Goal: Task Accomplishment & Management: Use online tool/utility

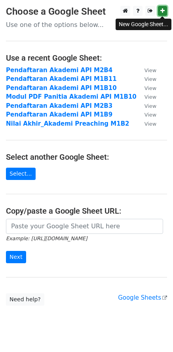
click at [162, 12] on icon at bounding box center [163, 11] width 4 height 6
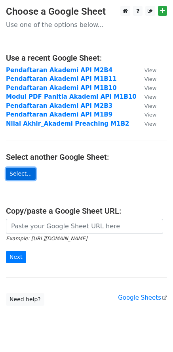
click at [23, 172] on link "Select..." at bounding box center [21, 174] width 30 height 12
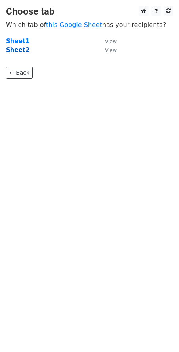
click strong "Sheet2"
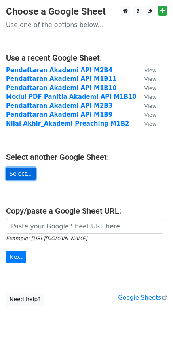
click at [19, 171] on link "Select..." at bounding box center [21, 174] width 30 height 12
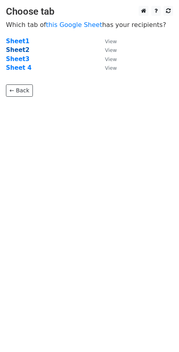
click at [16, 46] on strong "Sheet2" at bounding box center [17, 49] width 23 height 7
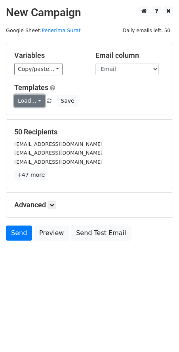
click at [33, 100] on link "Load..." at bounding box center [29, 101] width 31 height 12
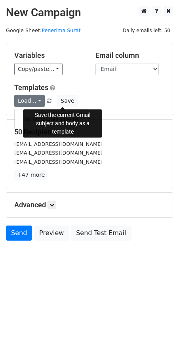
click at [97, 94] on div "Templates Load... No templates saved Save" at bounding box center [89, 95] width 163 height 24
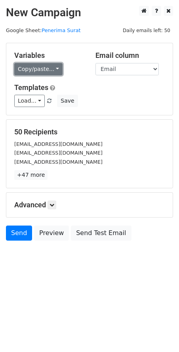
click at [46, 70] on link "Copy/paste..." at bounding box center [38, 69] width 48 height 12
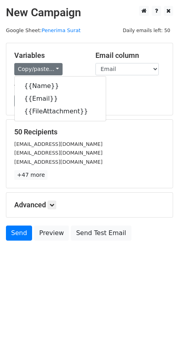
click at [121, 97] on div "Load... No templates saved Save" at bounding box center [89, 101] width 163 height 12
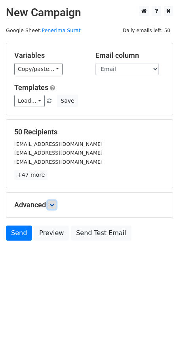
click at [51, 207] on link at bounding box center [52, 205] width 9 height 9
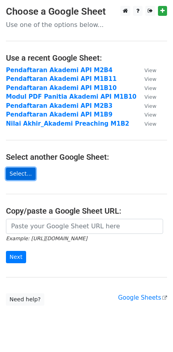
click at [17, 177] on link "Select..." at bounding box center [21, 174] width 30 height 12
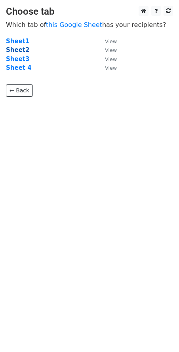
click at [15, 50] on strong "Sheet2" at bounding box center [17, 49] width 23 height 7
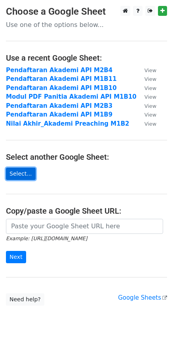
click at [17, 172] on link "Select..." at bounding box center [21, 174] width 30 height 12
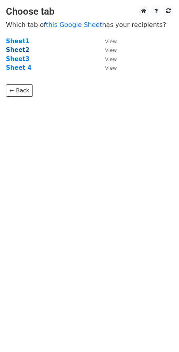
click at [19, 51] on strong "Sheet2" at bounding box center [17, 49] width 23 height 7
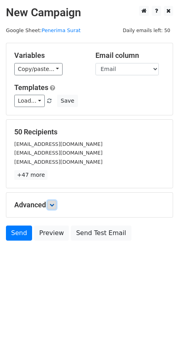
click at [53, 205] on icon at bounding box center [52, 205] width 5 height 5
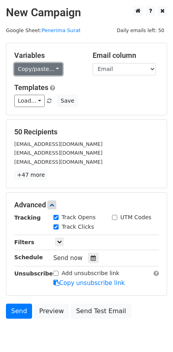
click at [50, 71] on link "Copy/paste..." at bounding box center [38, 69] width 48 height 12
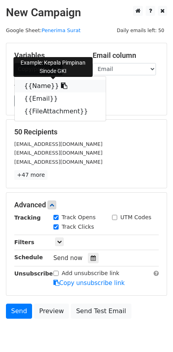
click at [42, 85] on link "{{Name}}" at bounding box center [60, 86] width 91 height 13
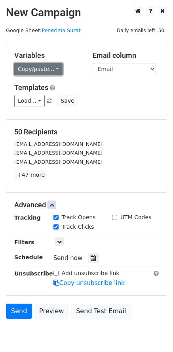
click at [36, 70] on link "Copy/paste..." at bounding box center [38, 69] width 48 height 12
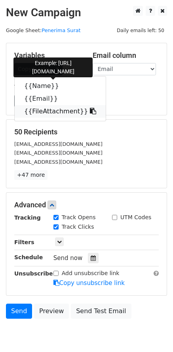
click at [47, 110] on link "{{FileAttachment}}" at bounding box center [60, 111] width 91 height 13
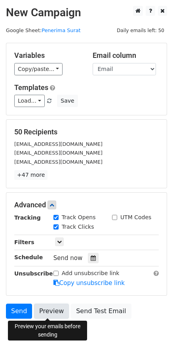
click at [45, 311] on link "Preview" at bounding box center [51, 311] width 35 height 15
click at [46, 311] on link "Preview" at bounding box center [51, 311] width 35 height 15
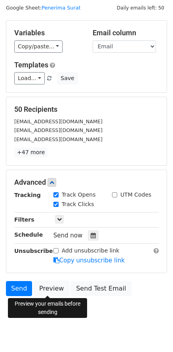
scroll to position [34, 0]
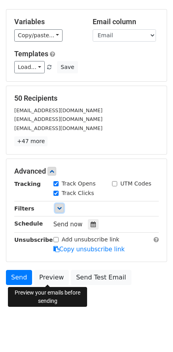
click at [59, 207] on icon at bounding box center [59, 208] width 5 height 5
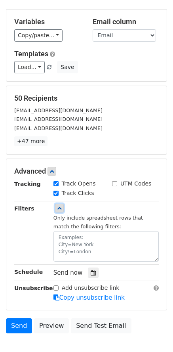
click at [59, 207] on icon at bounding box center [59, 208] width 5 height 5
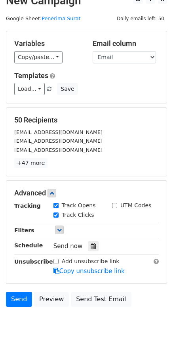
scroll to position [0, 0]
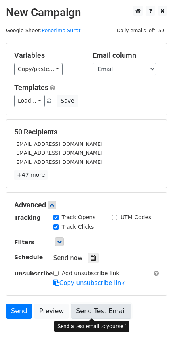
click at [93, 311] on link "Send Test Email" at bounding box center [101, 311] width 60 height 15
click at [94, 310] on link "Send Test Email" at bounding box center [101, 311] width 60 height 15
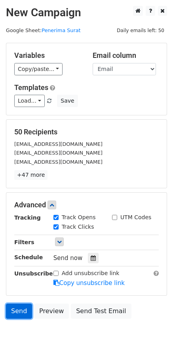
click at [17, 309] on link "Send" at bounding box center [19, 311] width 26 height 15
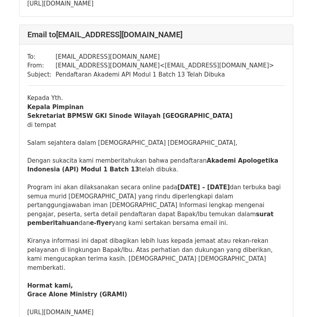
scroll to position [397, 0]
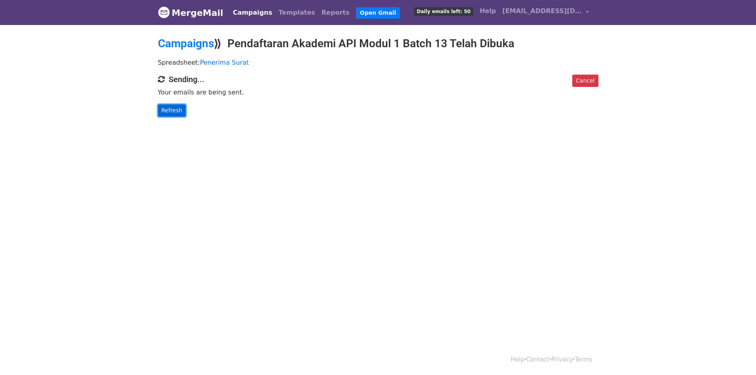
click at [174, 109] on link "Refresh" at bounding box center [172, 110] width 28 height 12
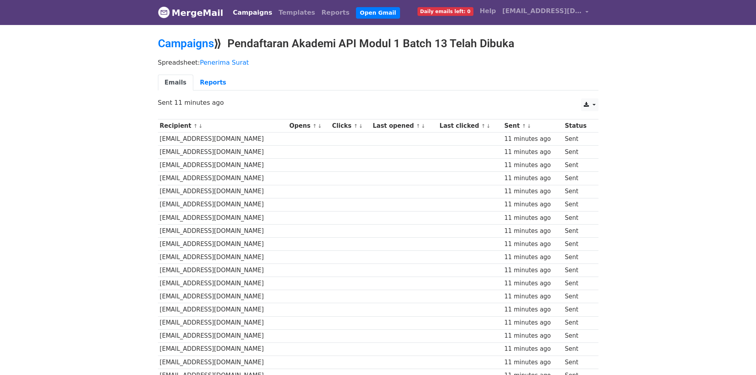
click at [474, 11] on span "Daily emails left: 0" at bounding box center [446, 11] width 56 height 9
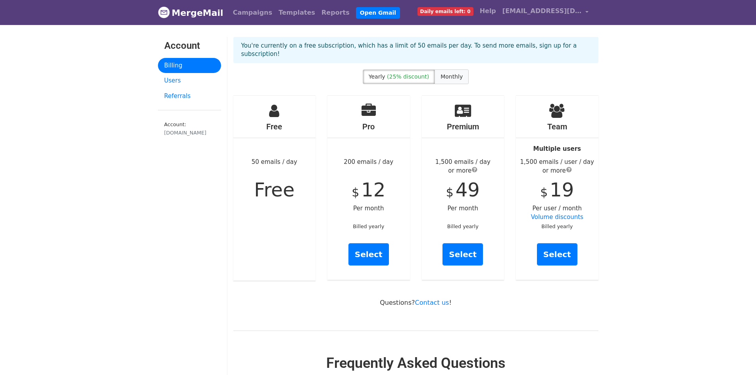
click at [455, 73] on span "Monthly" at bounding box center [452, 76] width 22 height 6
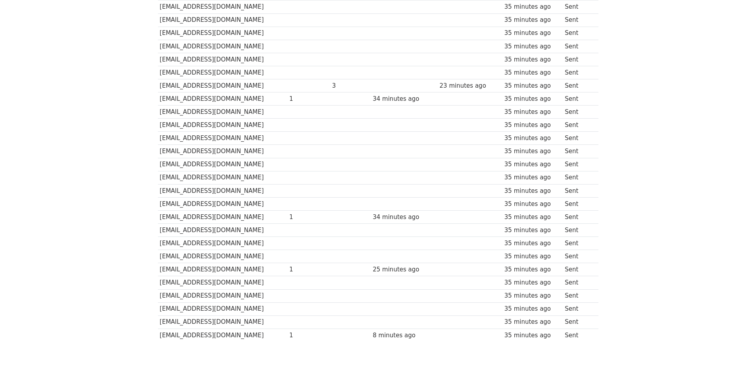
scroll to position [484, 0]
